Goal: Task Accomplishment & Management: Use online tool/utility

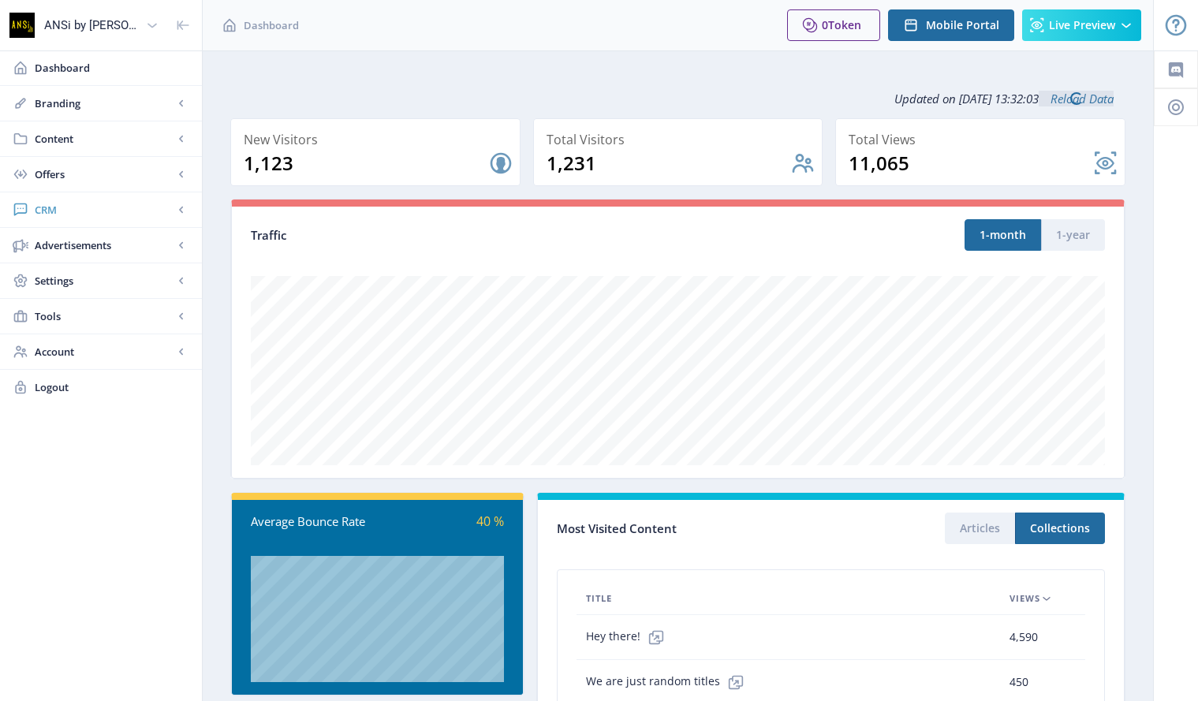
click at [32, 204] on link "CRM" at bounding box center [101, 210] width 202 height 35
click at [57, 256] on link "Readers" at bounding box center [101, 245] width 170 height 35
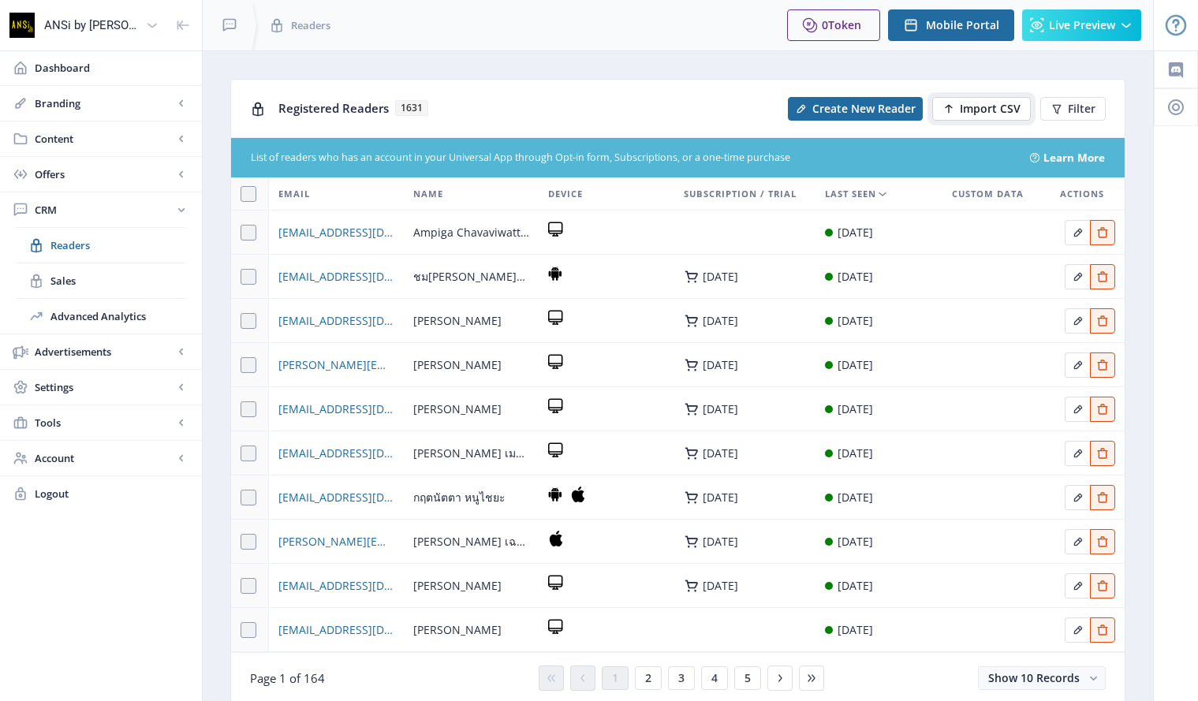
click at [987, 103] on span "Import CSV" at bounding box center [990, 109] width 61 height 13
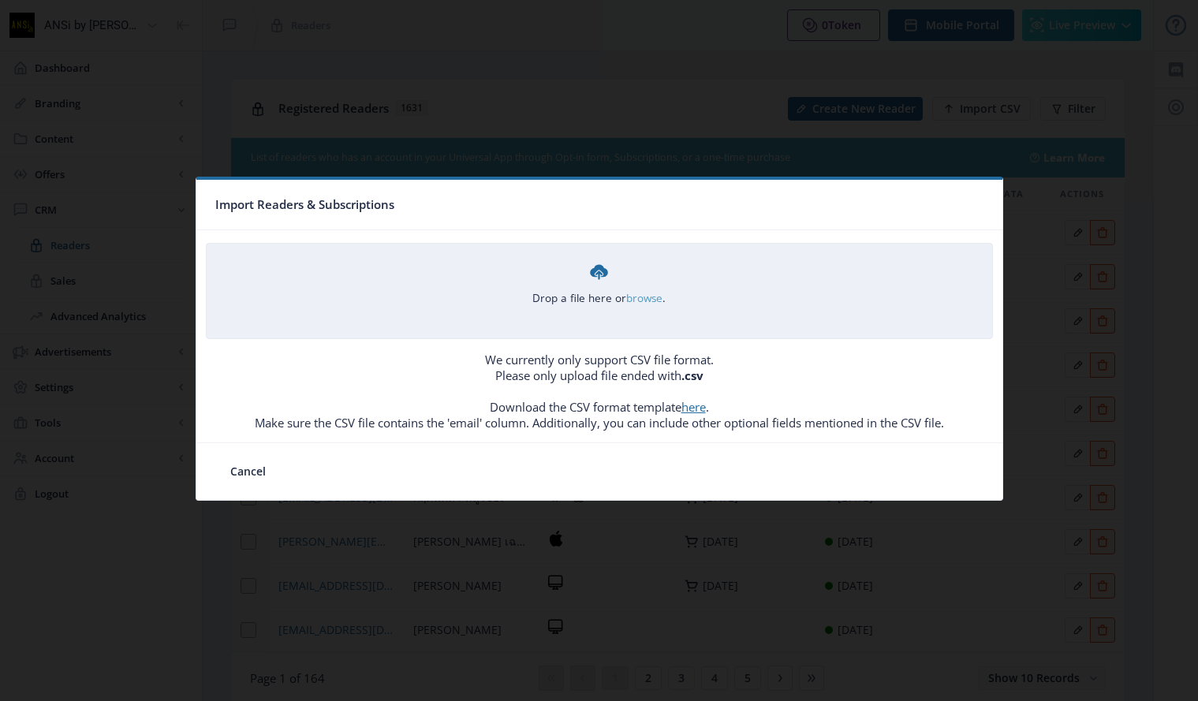
click at [0, 0] on link "browse" at bounding box center [0, 0] width 0 height 0
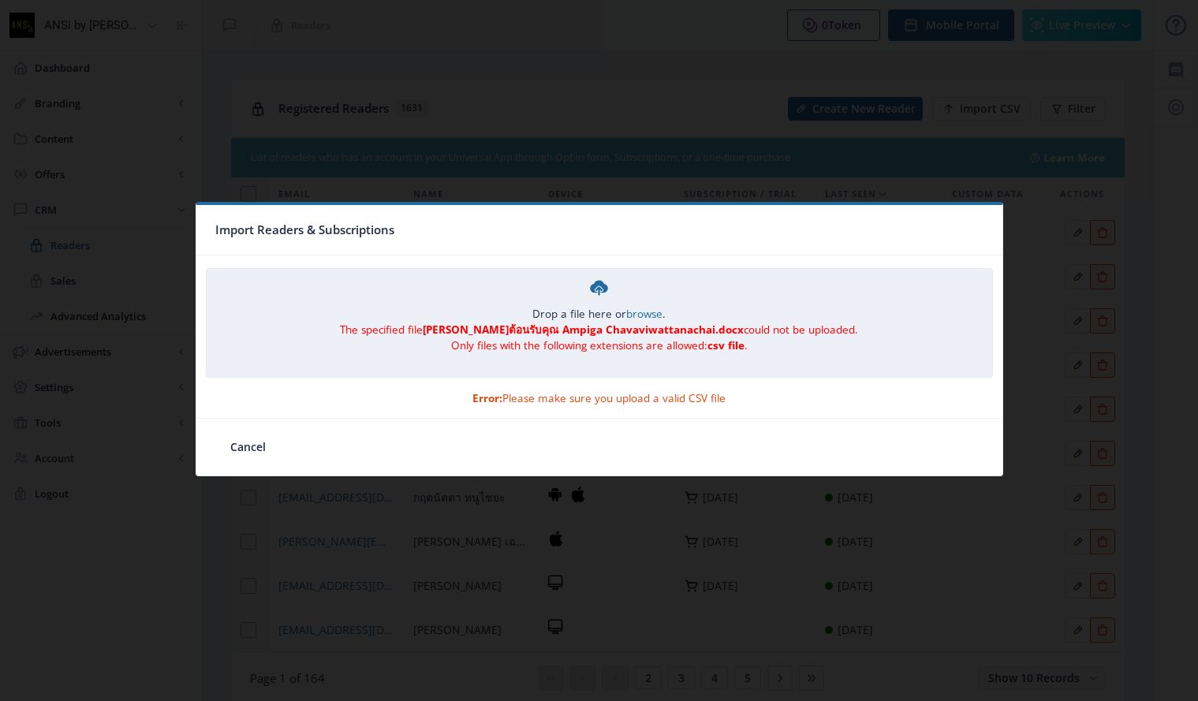
click at [251, 281] on div "Drop a file here or browse . The specified file [PERSON_NAME]ต้อนรับคุณ Ampiga …" at bounding box center [600, 315] width 786 height 92
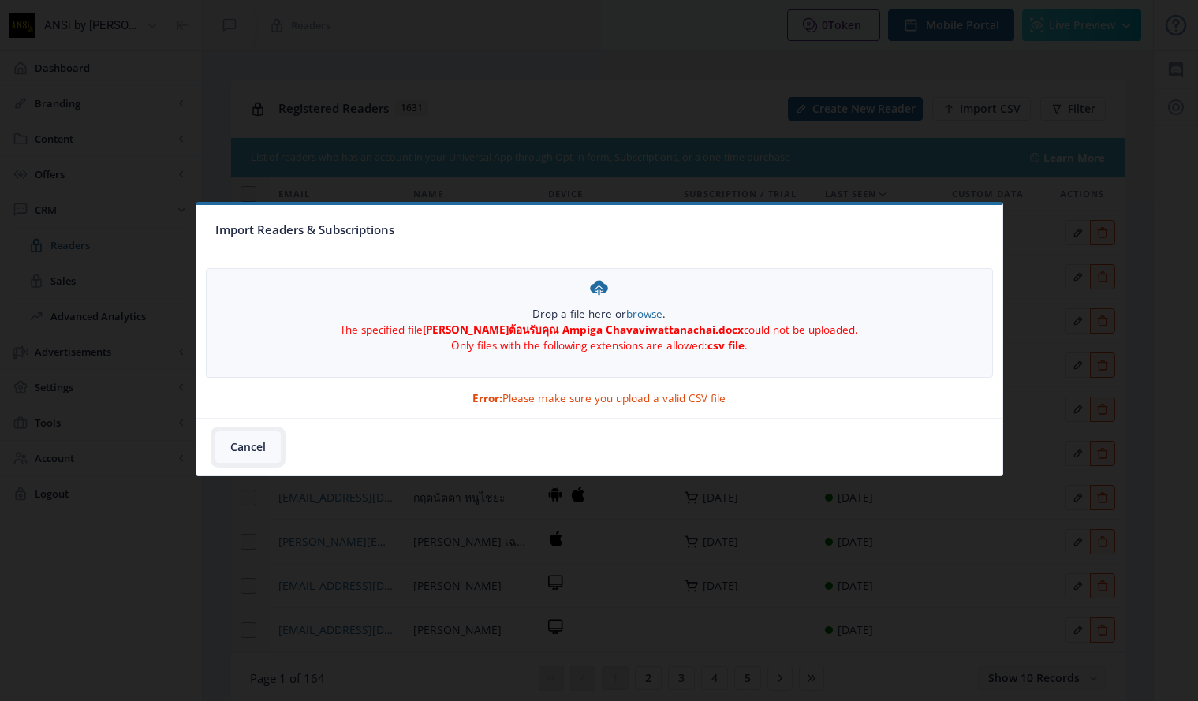
click at [249, 449] on button "Cancel" at bounding box center [247, 448] width 65 height 32
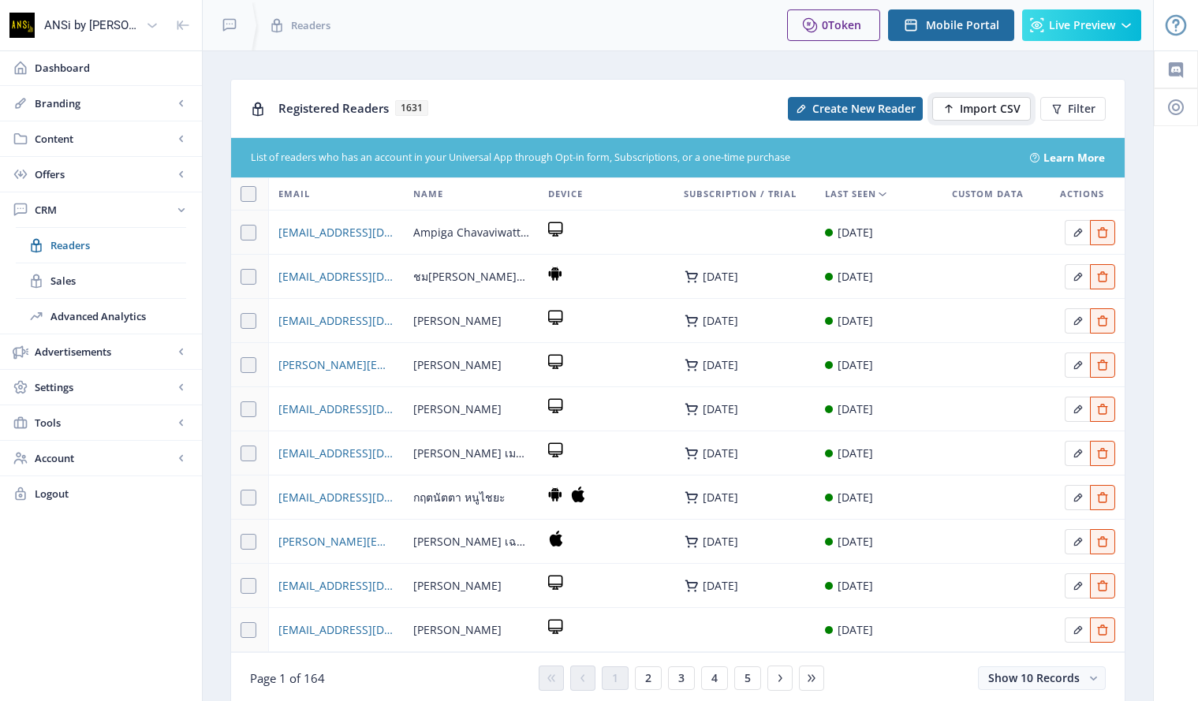
click at [988, 103] on span "Import CSV" at bounding box center [990, 109] width 61 height 13
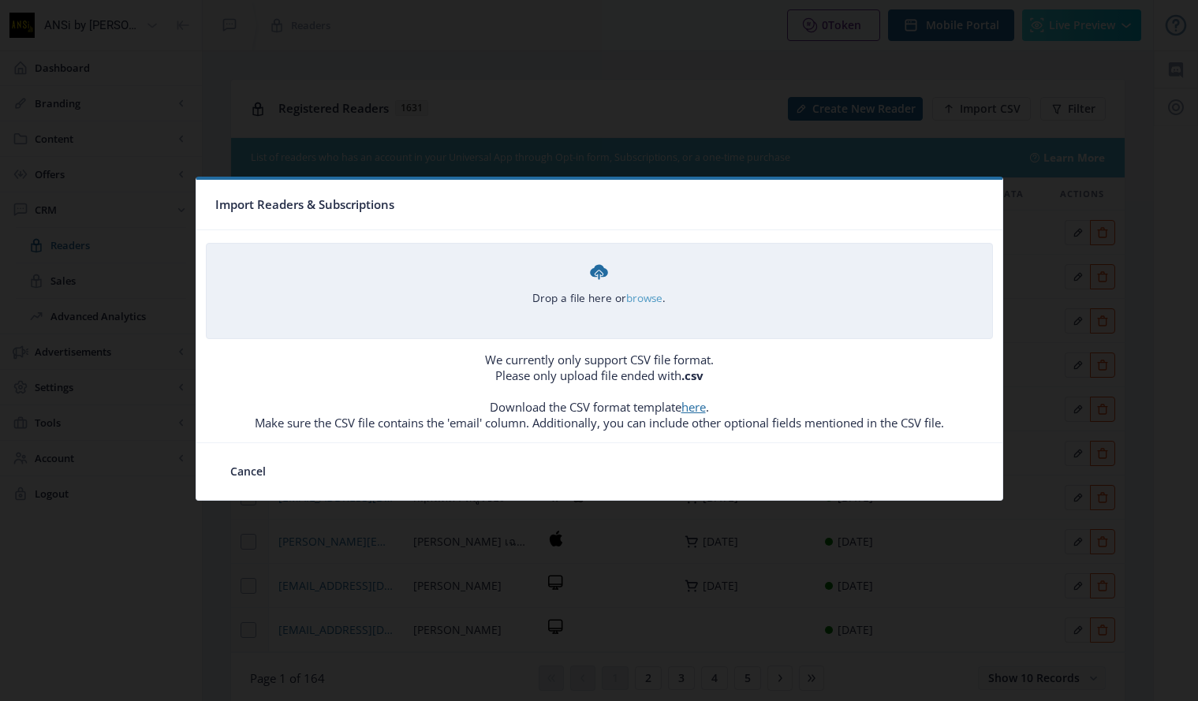
click at [0, 0] on link "browse" at bounding box center [0, 0] width 0 height 0
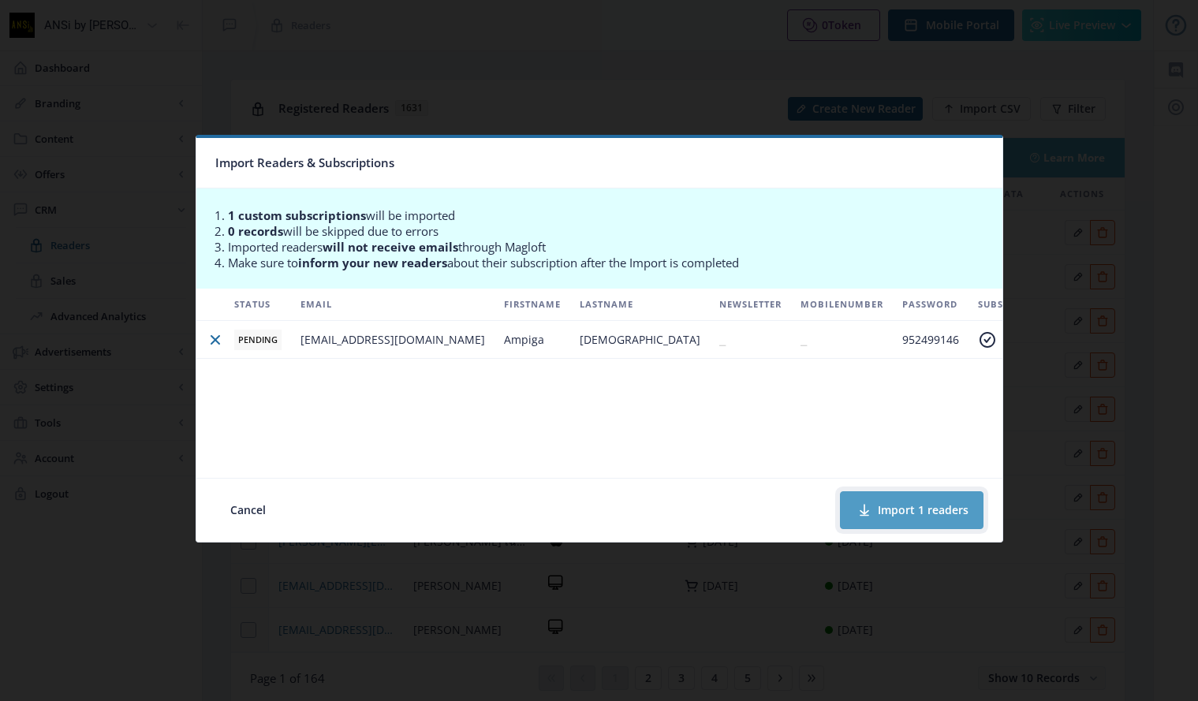
click at [911, 507] on button "Import 1 readers" at bounding box center [912, 511] width 144 height 38
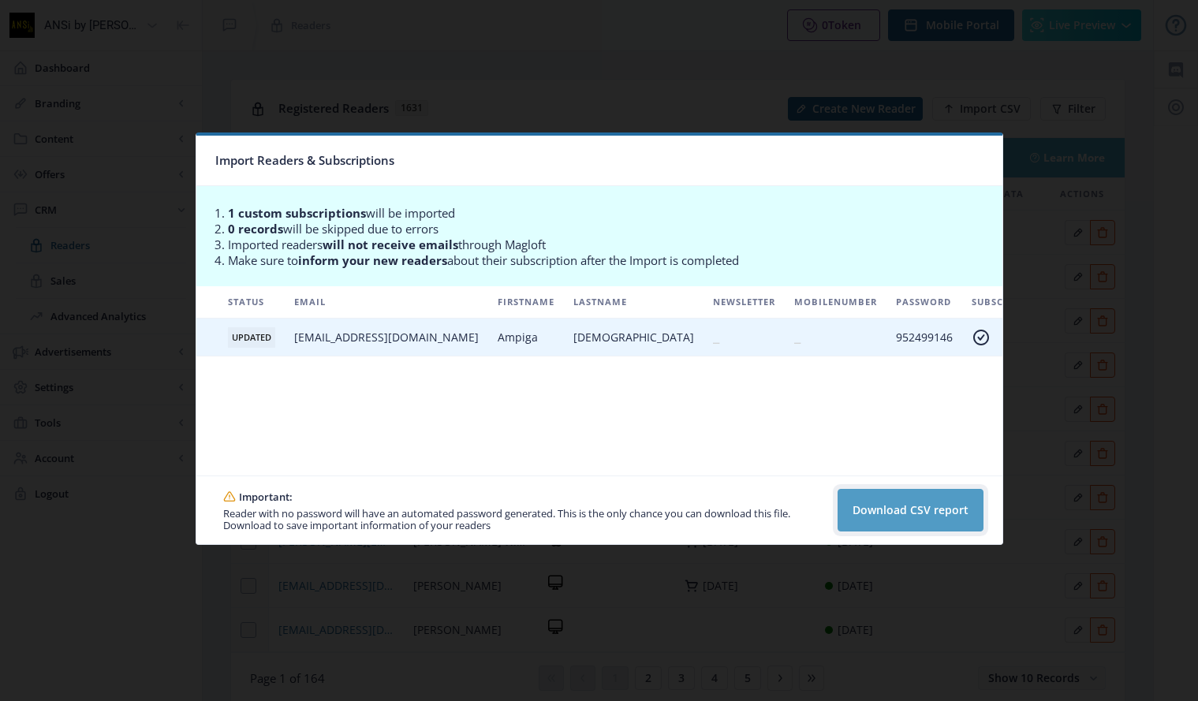
click at [937, 513] on button "Download CSV report" at bounding box center [911, 510] width 146 height 43
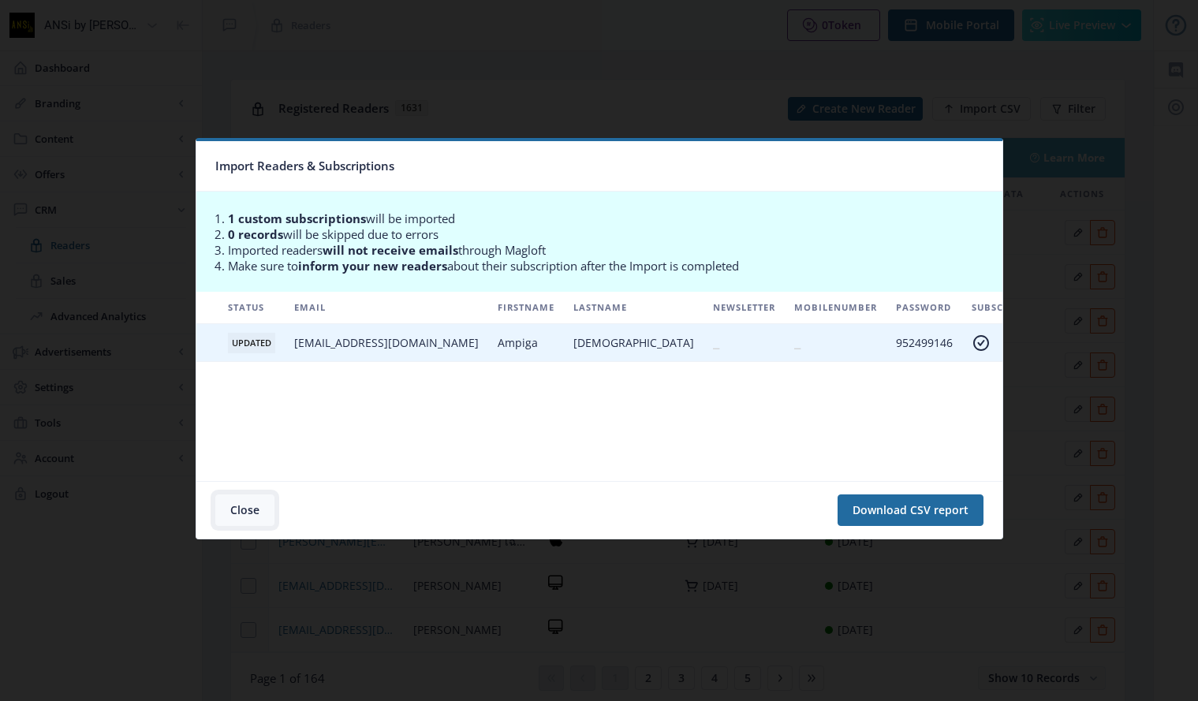
click at [238, 500] on button "Close" at bounding box center [244, 511] width 59 height 32
